Goal: Information Seeking & Learning: Check status

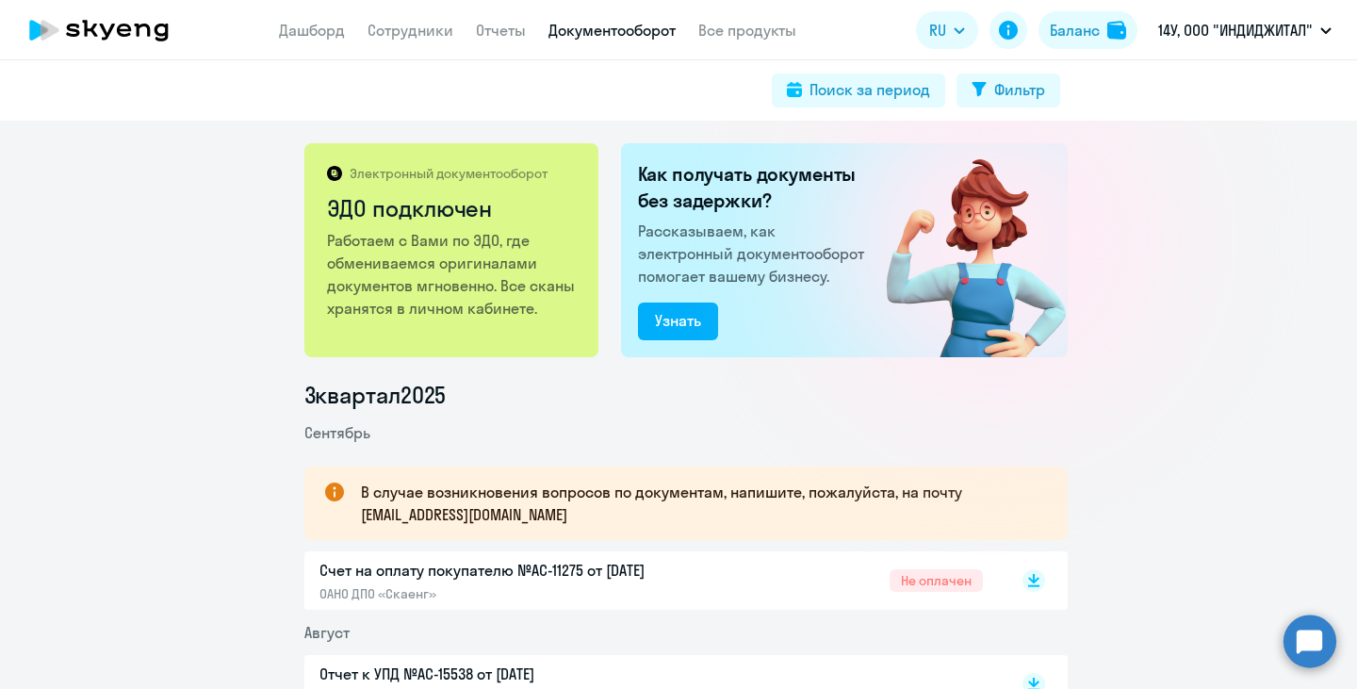
click at [400, 43] on app-header "Дашборд Сотрудники Отчеты Документооборот Все продукты Дашборд Сотрудники Отчет…" at bounding box center [678, 30] width 1357 height 60
click at [414, 29] on link "Сотрудники" at bounding box center [410, 30] width 86 height 19
select select "30"
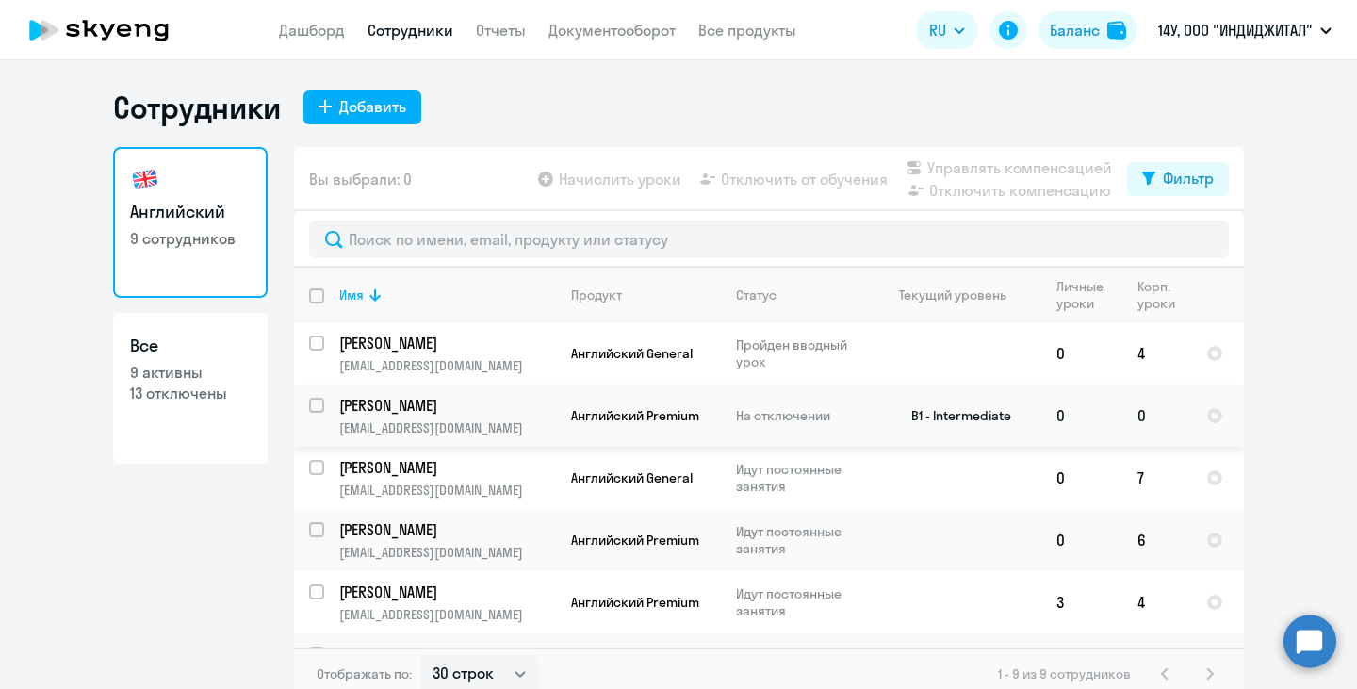
click at [396, 406] on p "[PERSON_NAME]" at bounding box center [445, 405] width 213 height 21
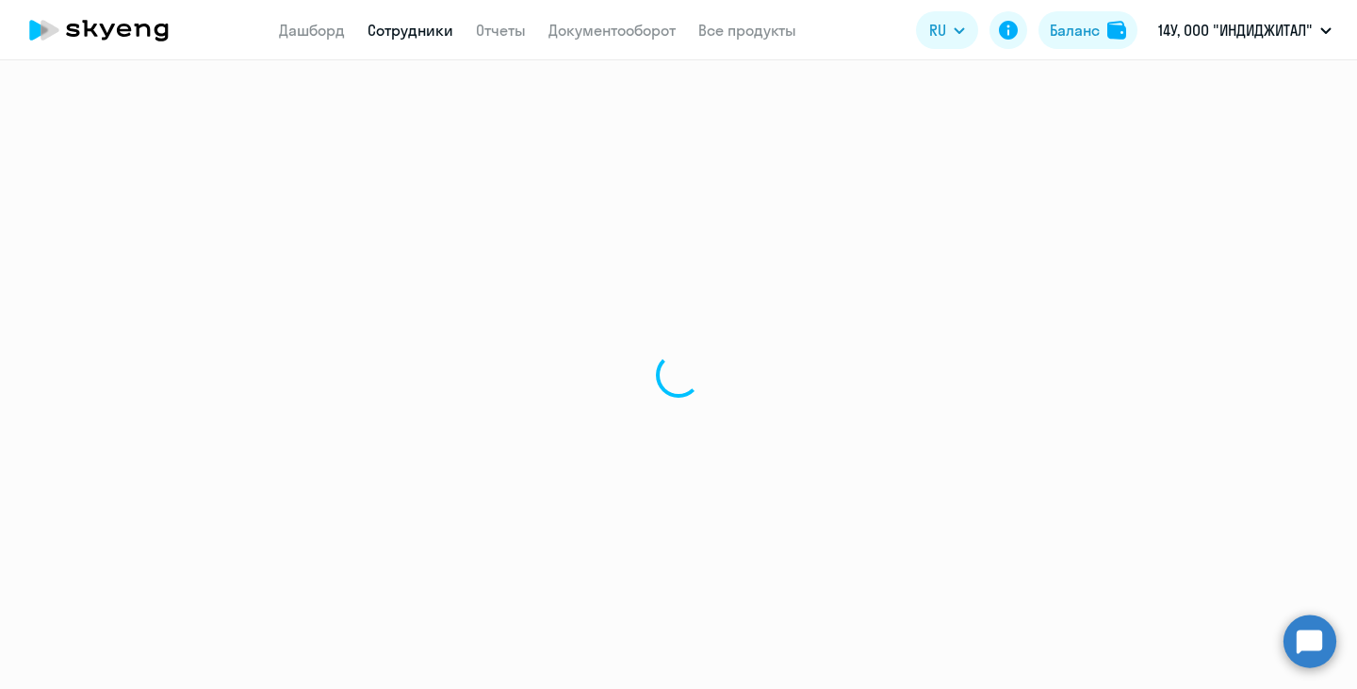
select select "english"
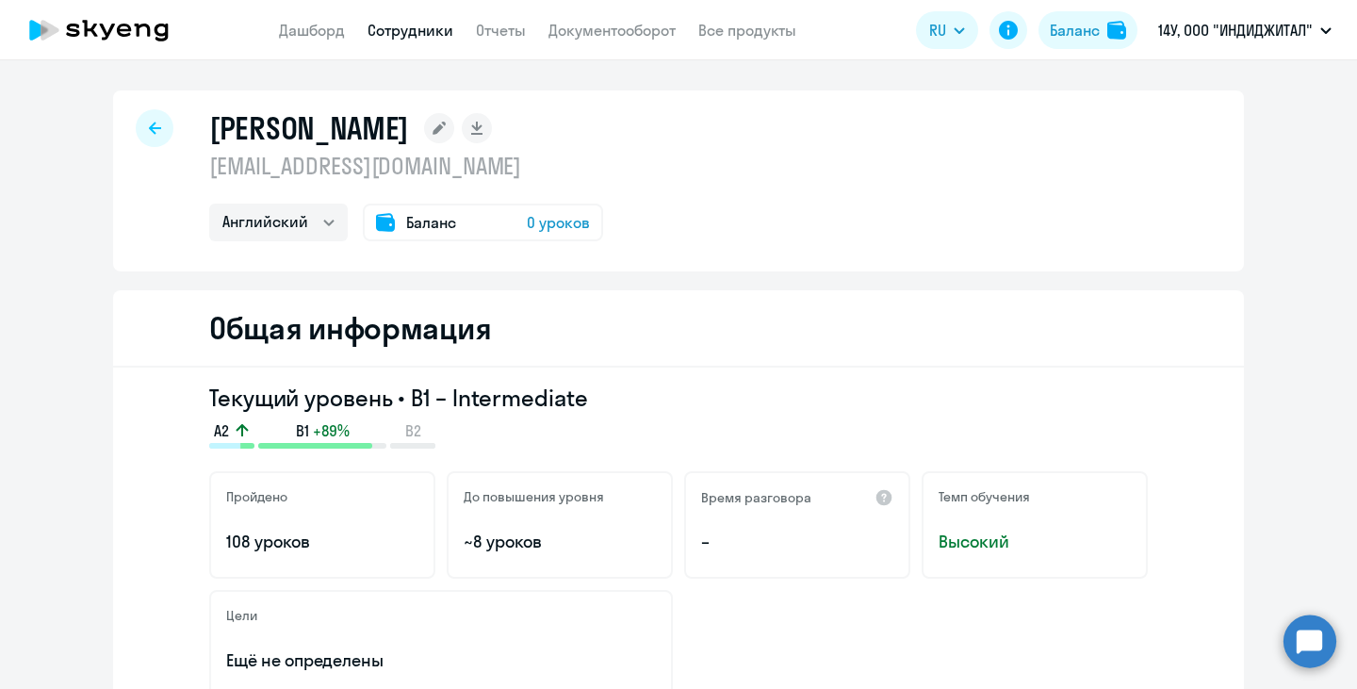
click at [429, 225] on span "Баланс" at bounding box center [431, 222] width 50 height 23
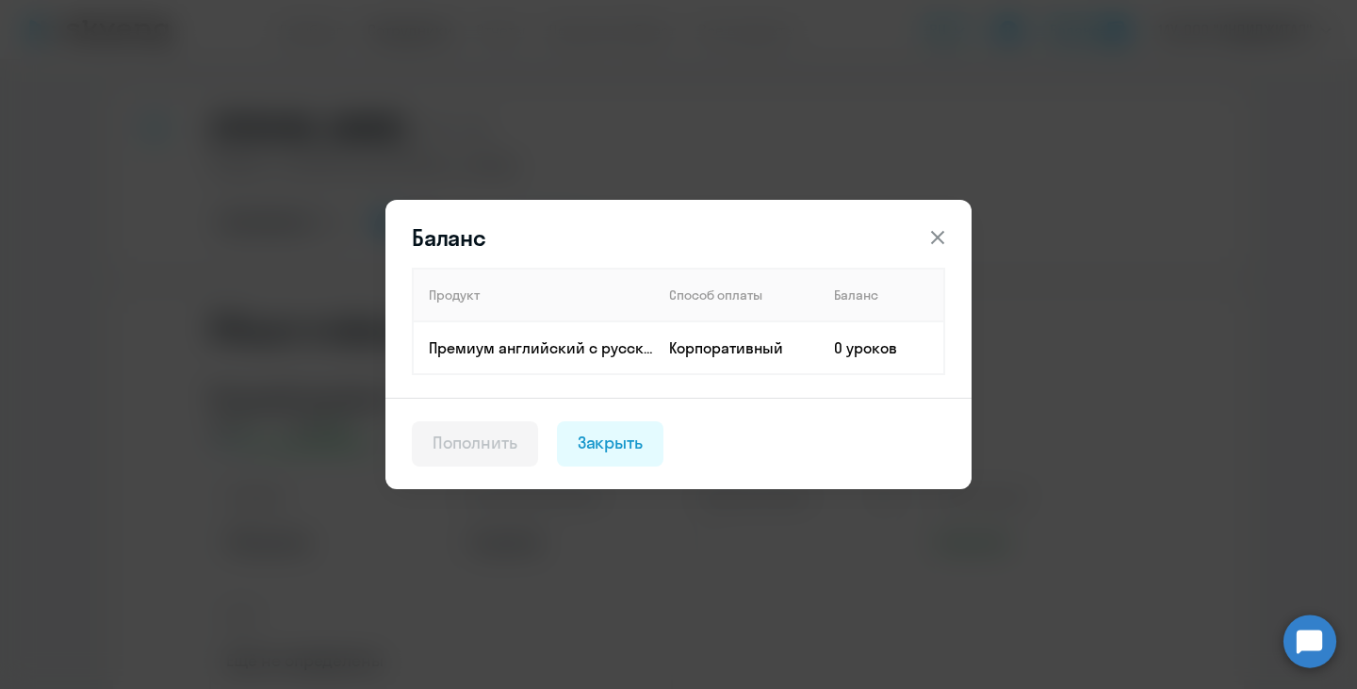
click at [506, 446] on div "Пополнить" at bounding box center [474, 443] width 85 height 24
click at [507, 445] on div "Пополнить" at bounding box center [474, 443] width 85 height 24
click at [937, 237] on icon at bounding box center [937, 237] width 13 height 13
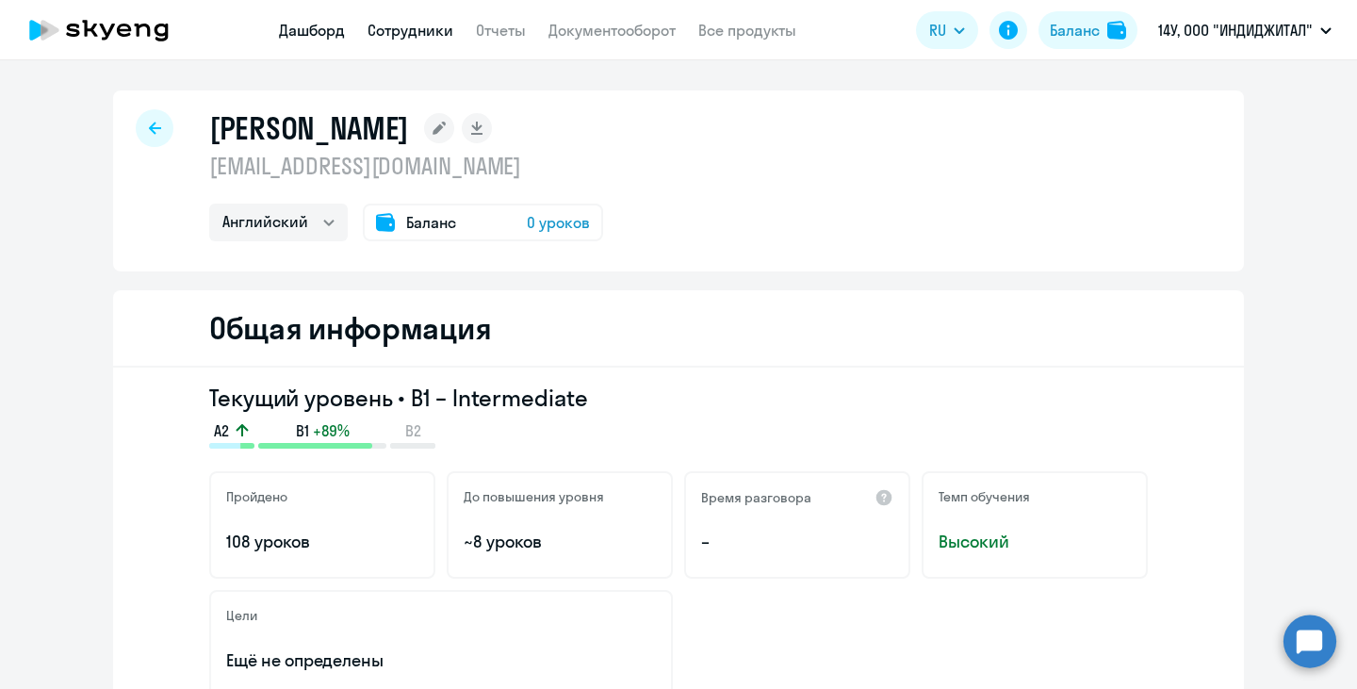
click at [323, 27] on link "Дашборд" at bounding box center [312, 30] width 66 height 19
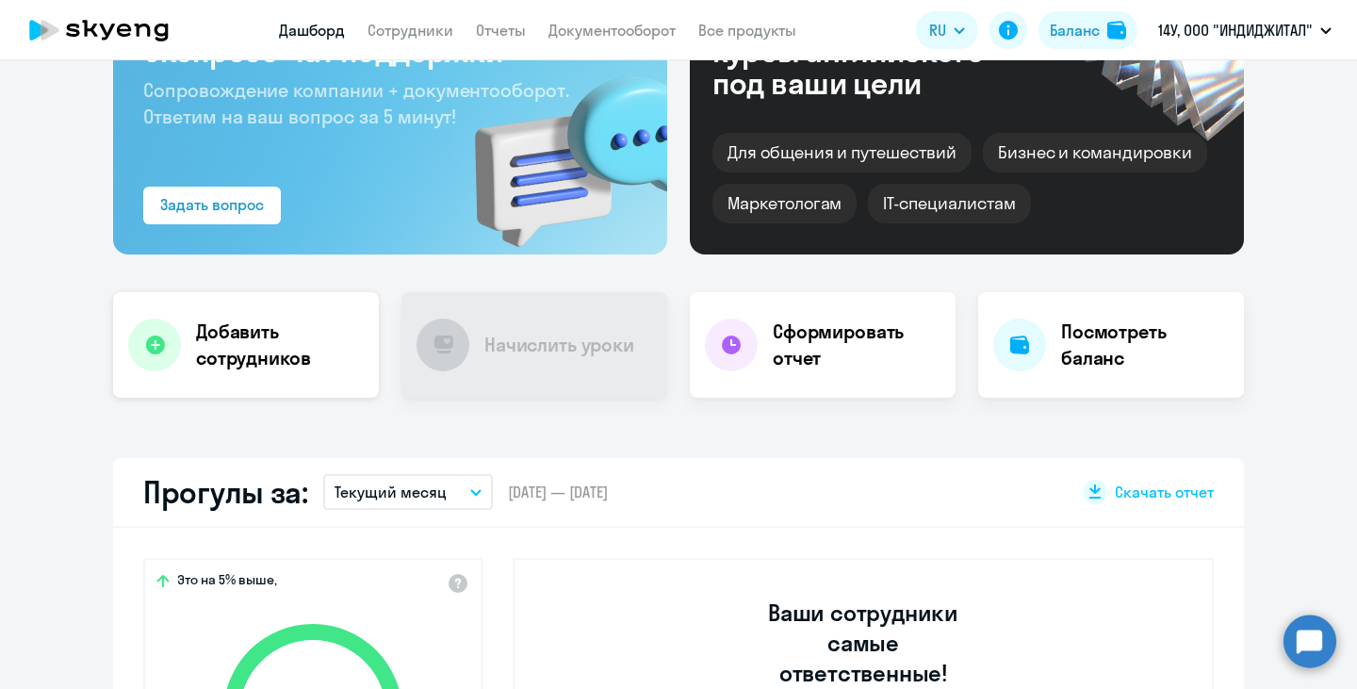
scroll to position [188, 0]
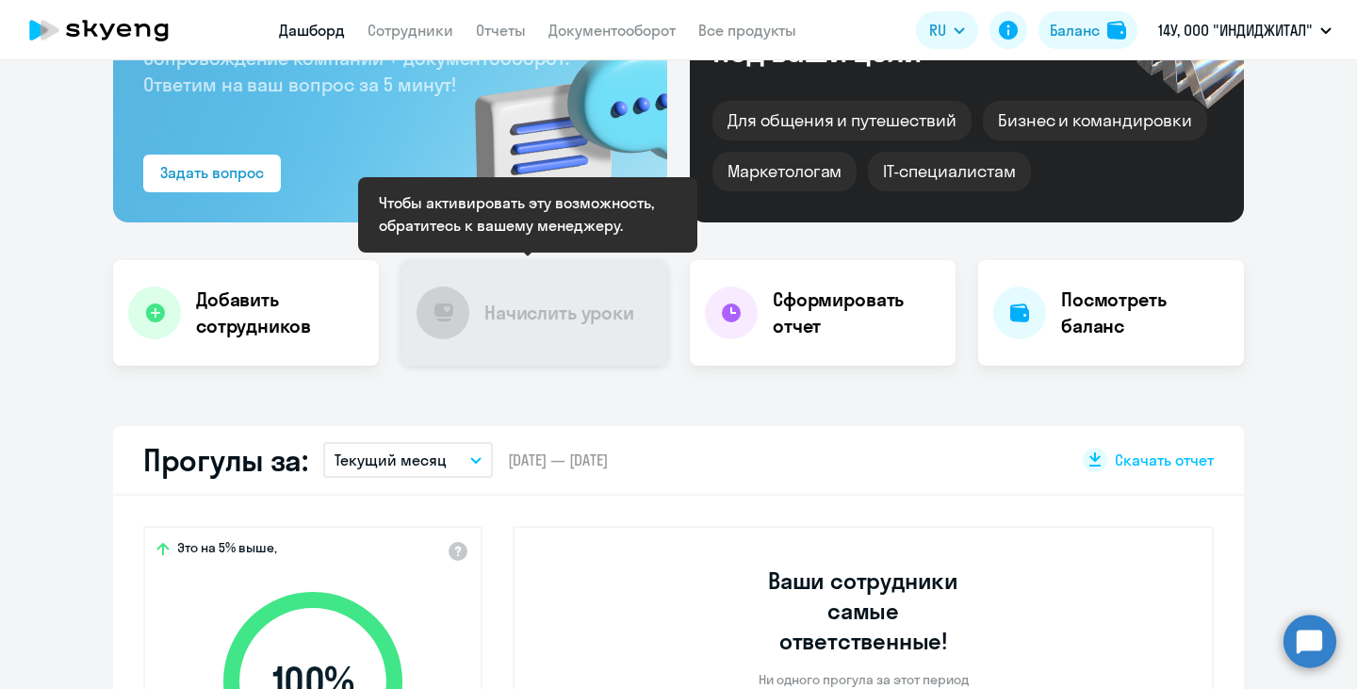
click at [487, 318] on h4 "Начислить уроки" at bounding box center [559, 313] width 150 height 26
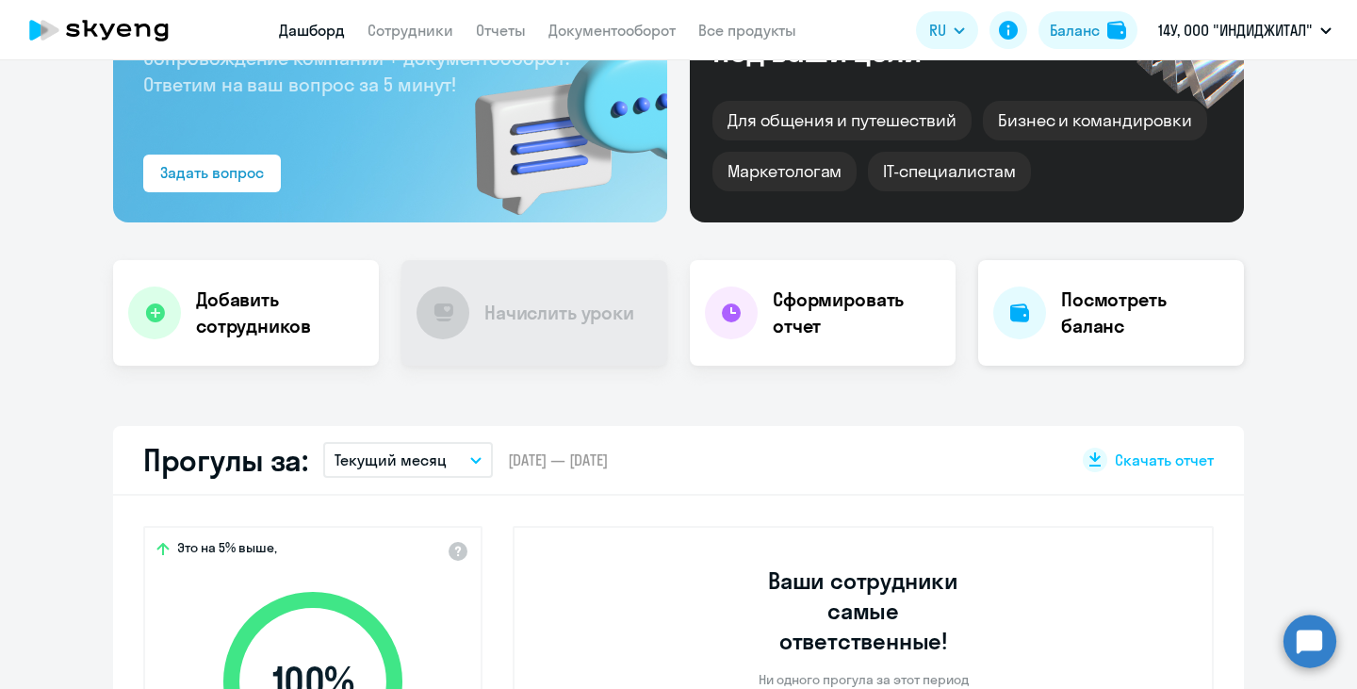
click at [1076, 322] on h4 "Посмотреть баланс" at bounding box center [1145, 312] width 168 height 53
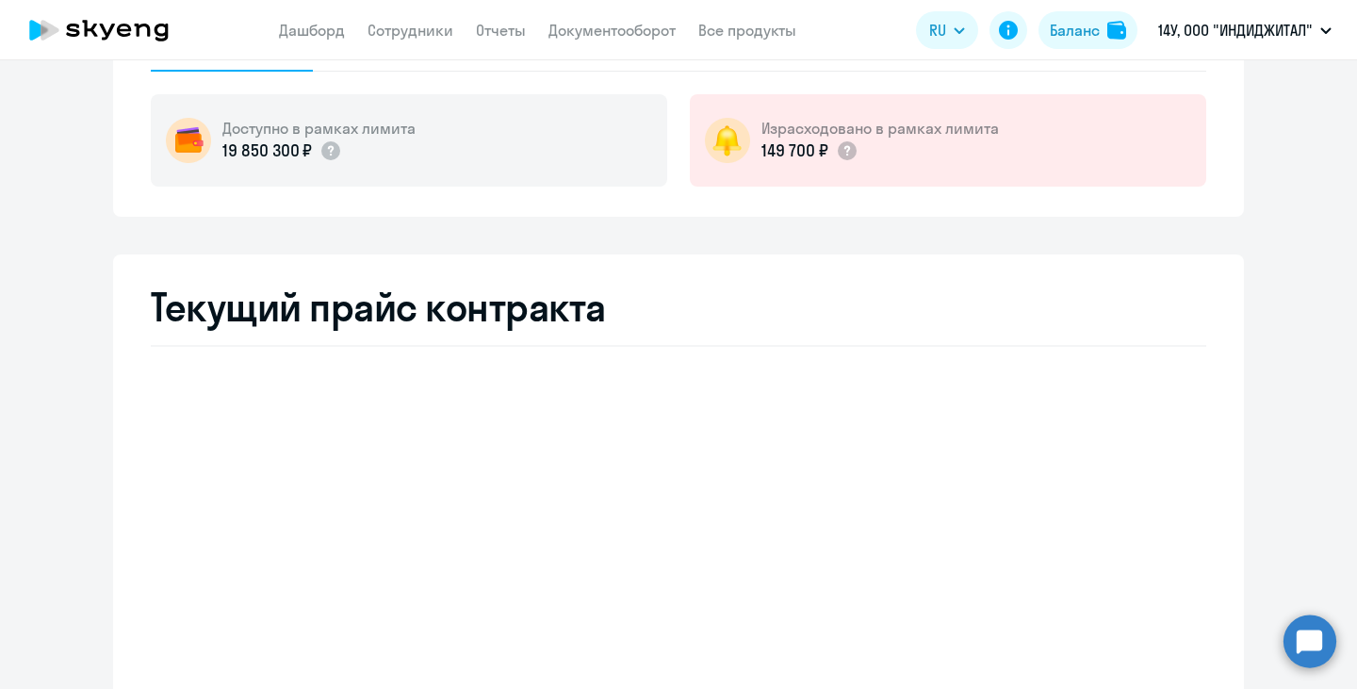
select select "english_adult_not_native_speaker"
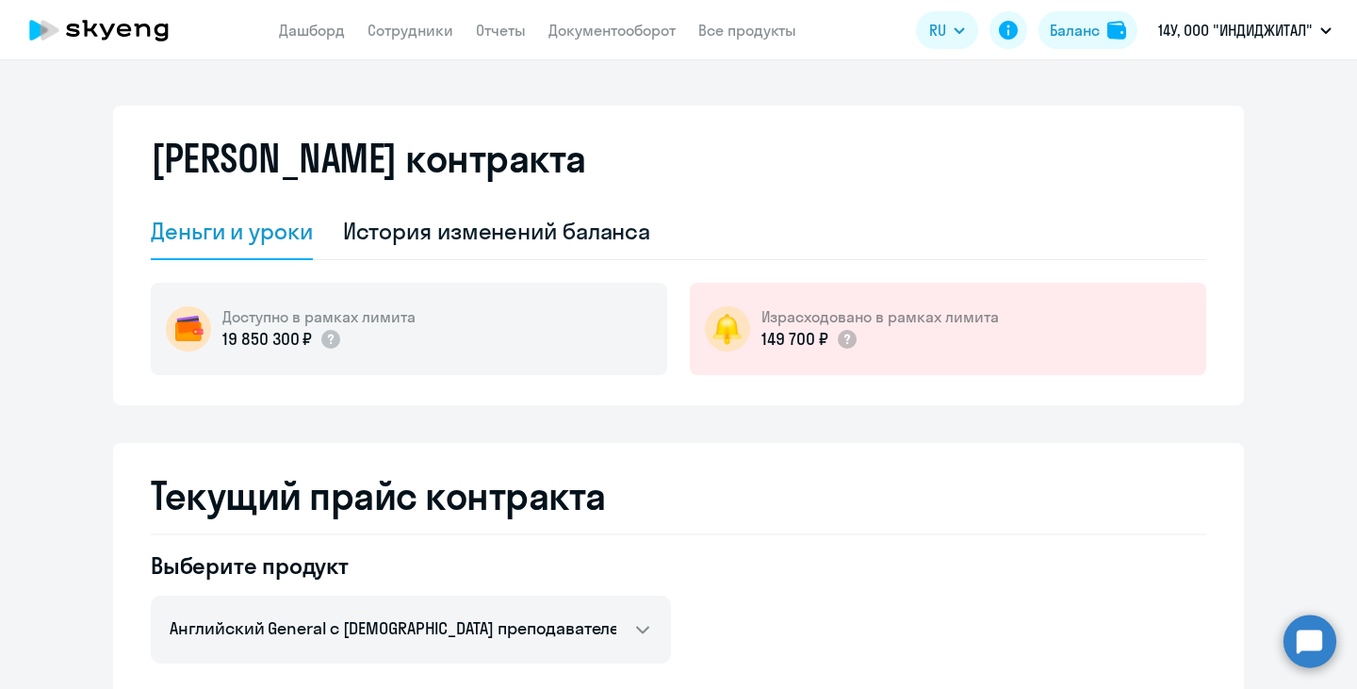
click at [101, 35] on icon at bounding box center [99, 30] width 166 height 47
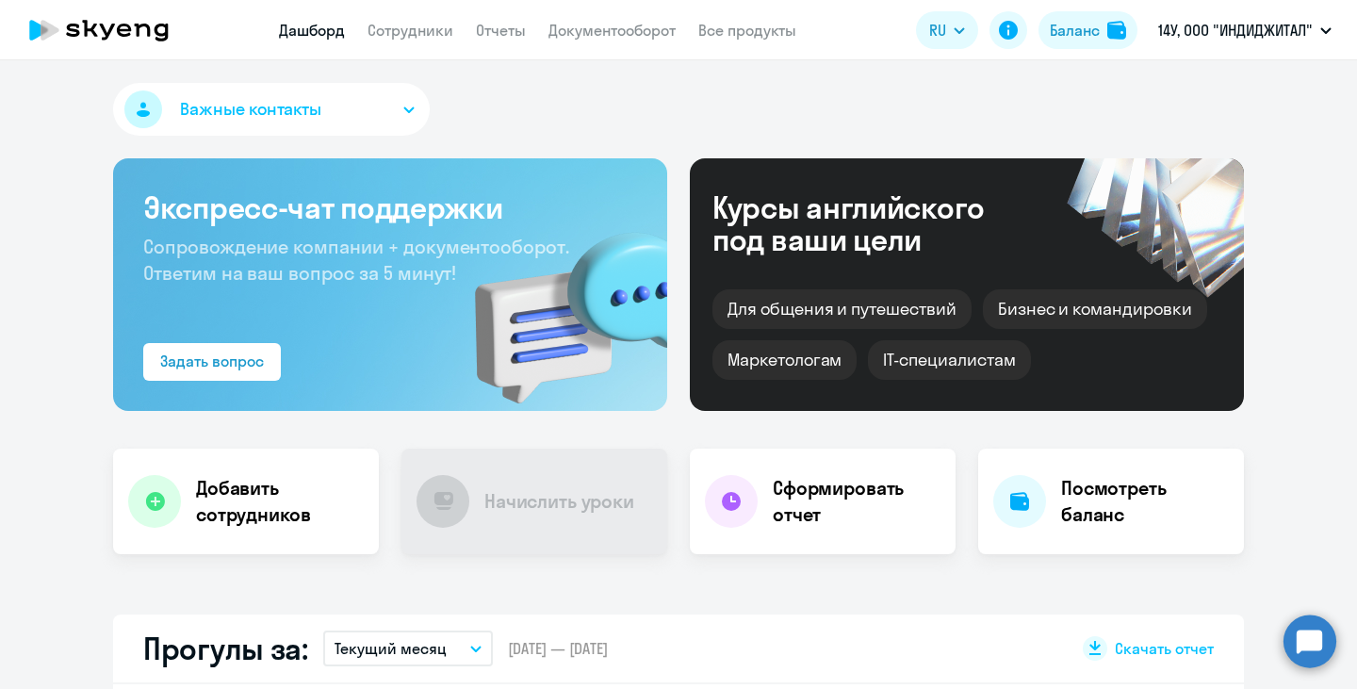
select select "30"
